Goal: Information Seeking & Learning: Check status

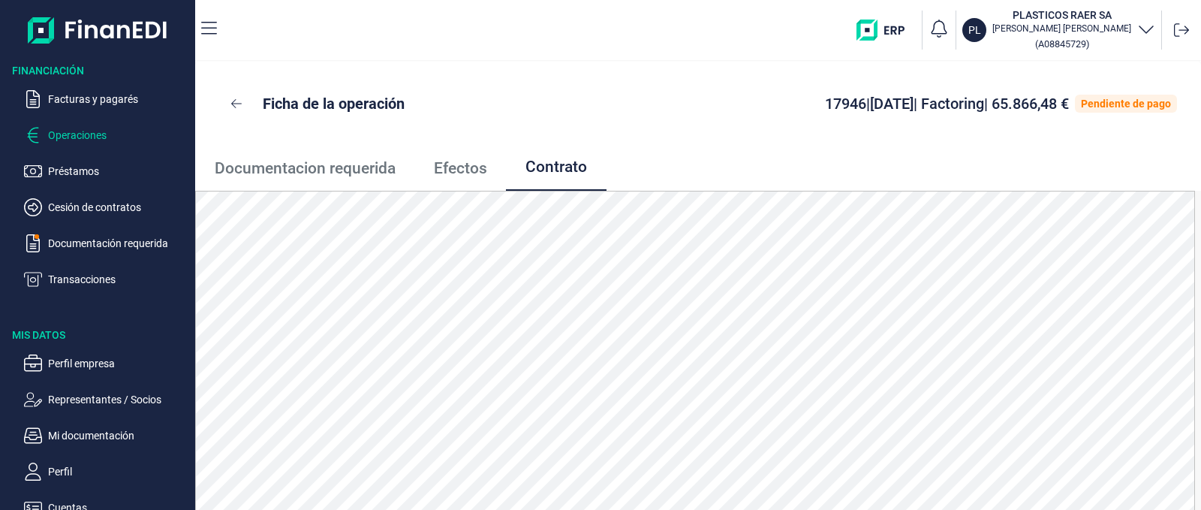
click at [80, 129] on p "Operaciones" at bounding box center [118, 135] width 141 height 18
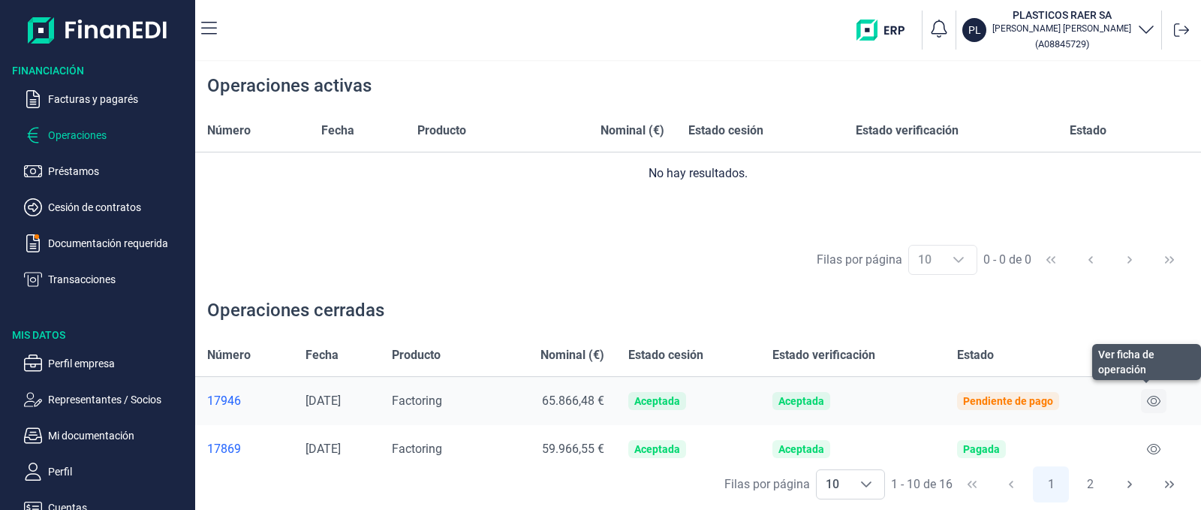
click at [1156, 402] on icon at bounding box center [1154, 401] width 14 height 12
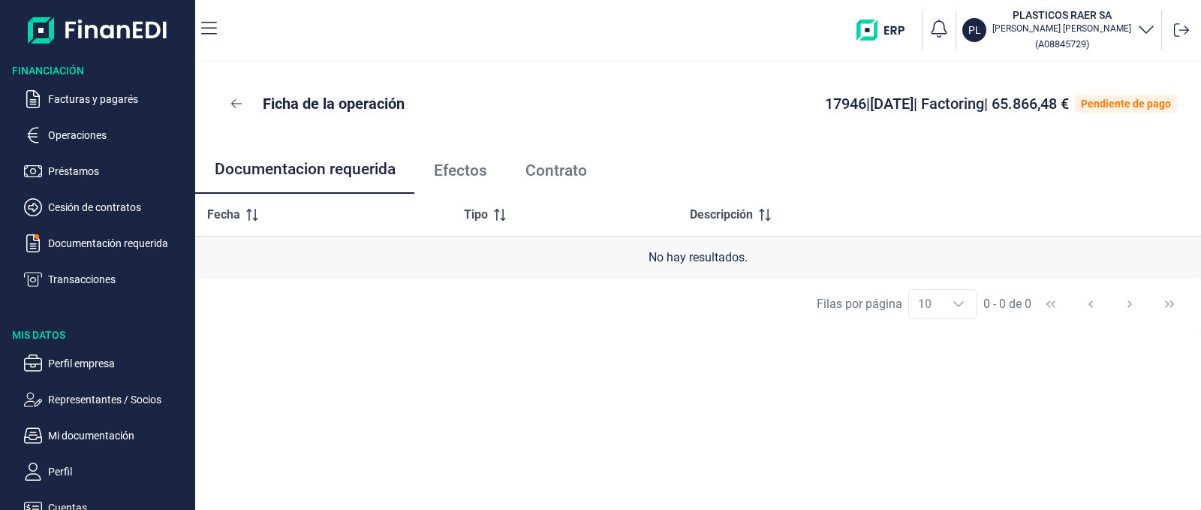
drag, startPoint x: 483, startPoint y: 188, endPoint x: 476, endPoint y: 172, distance: 17.5
click at [483, 188] on link "Efectos" at bounding box center [460, 171] width 92 height 50
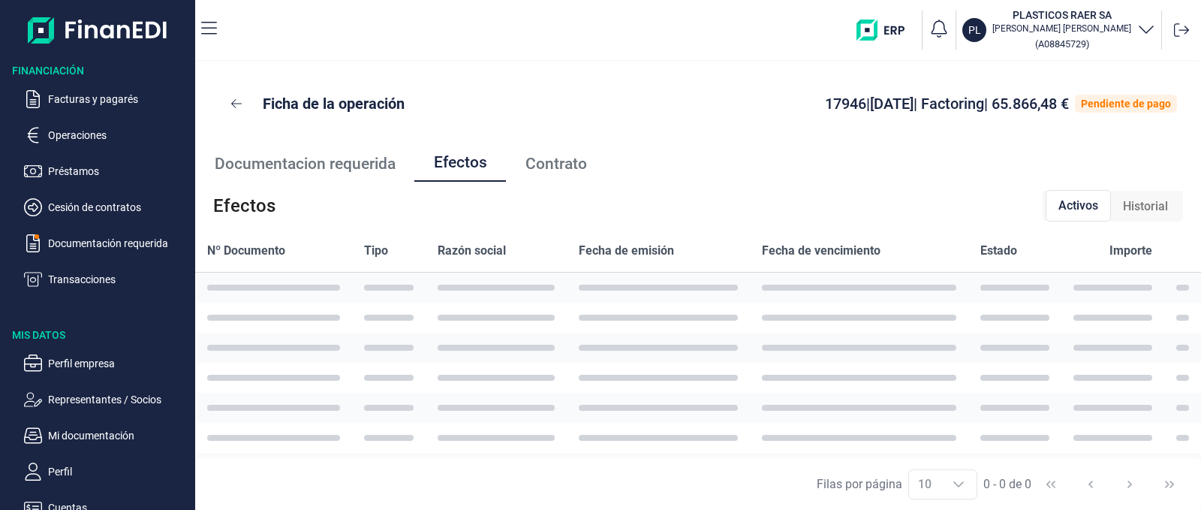
click at [476, 170] on span "Efectos" at bounding box center [460, 163] width 53 height 16
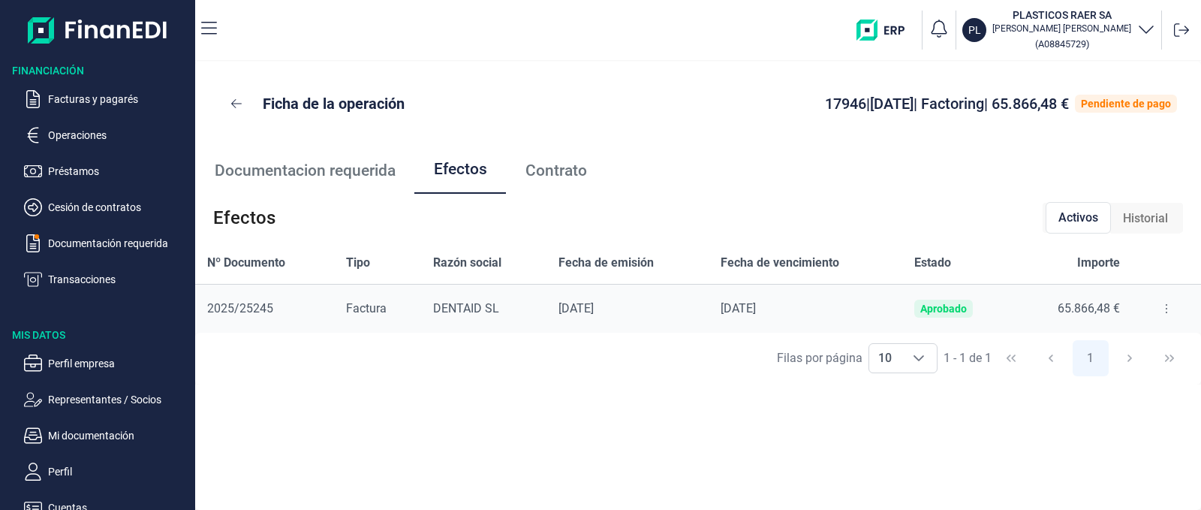
click at [1163, 301] on button at bounding box center [1166, 308] width 27 height 24
click at [1143, 412] on div "Ficha de la operación 17946 | [DATE] | Factoring | 65.866,48 € Pendiente de pag…" at bounding box center [698, 286] width 1006 height 448
click at [556, 173] on span "Contrato" at bounding box center [556, 171] width 62 height 16
